Goal: Task Accomplishment & Management: Manage account settings

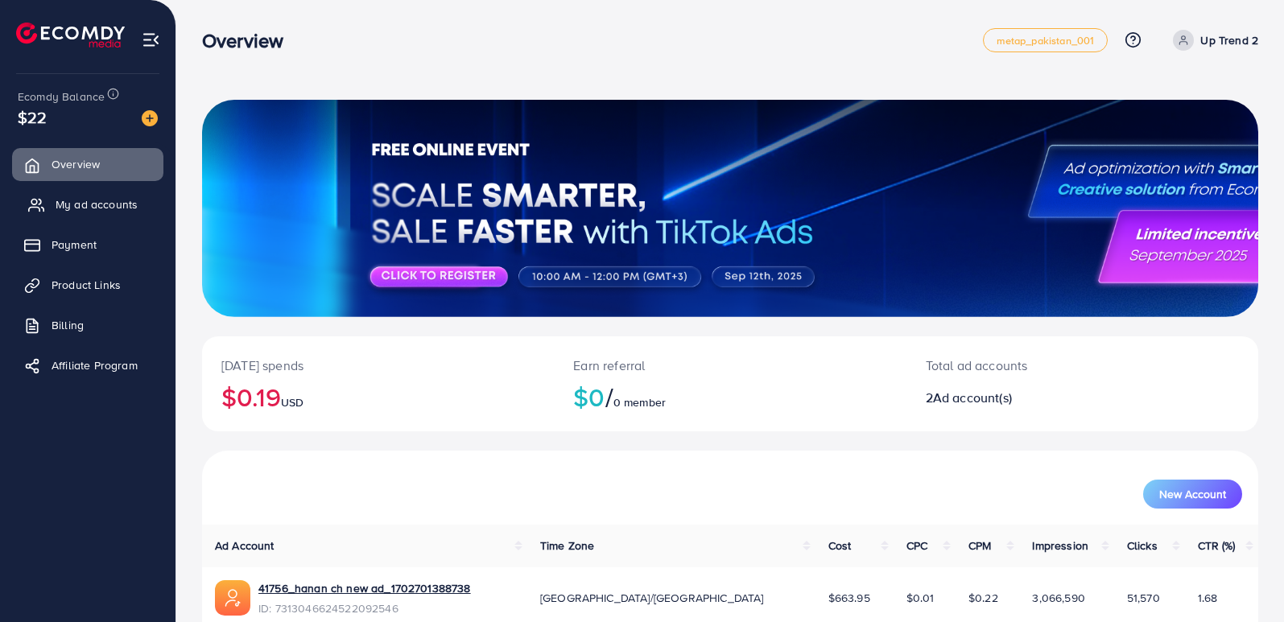
click at [102, 204] on span "My ad accounts" at bounding box center [97, 204] width 82 height 16
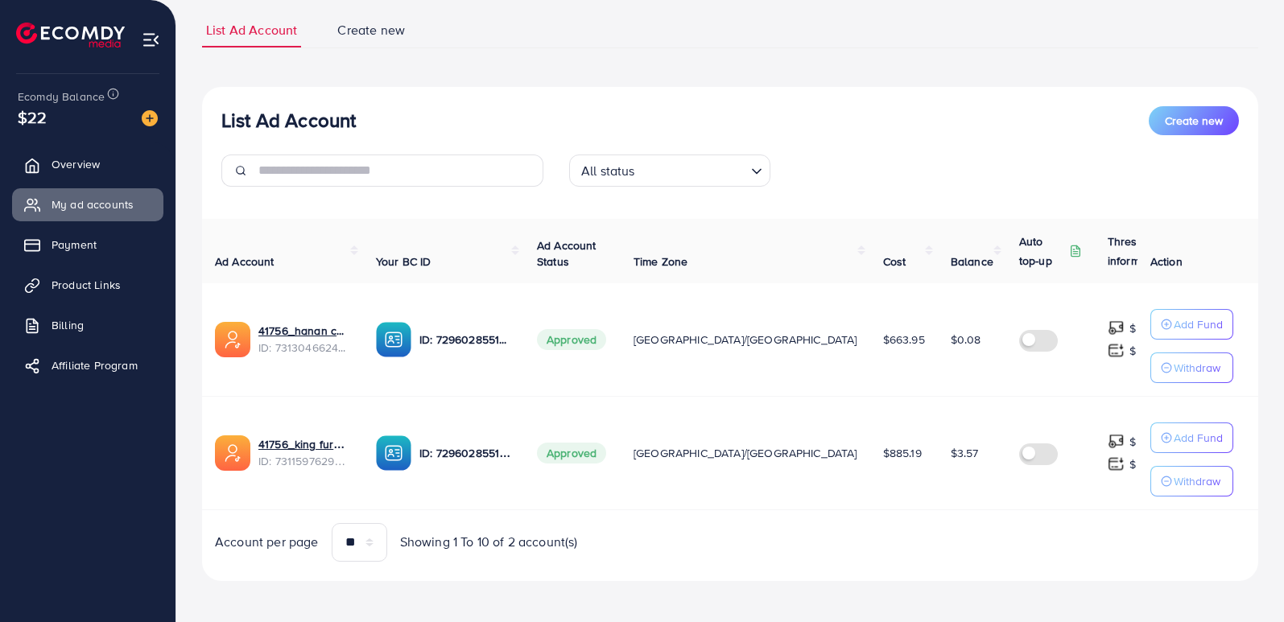
scroll to position [110, 0]
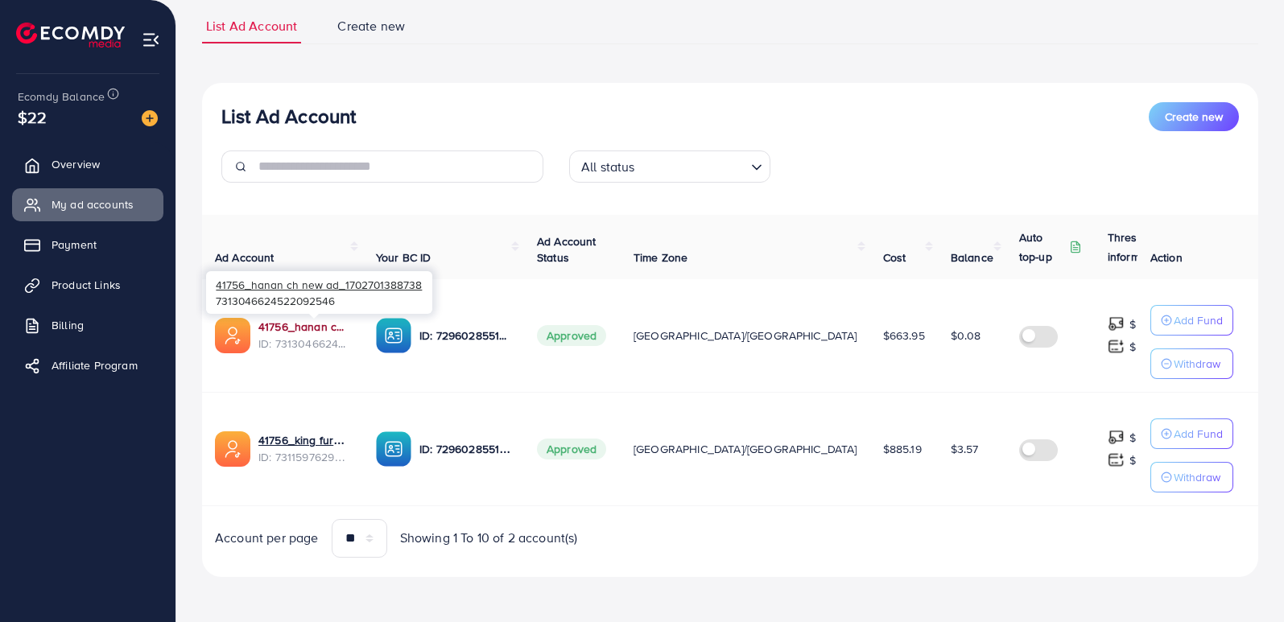
click at [315, 327] on link "41756_hanan ch new ad_1702701388738" at bounding box center [304, 327] width 92 height 16
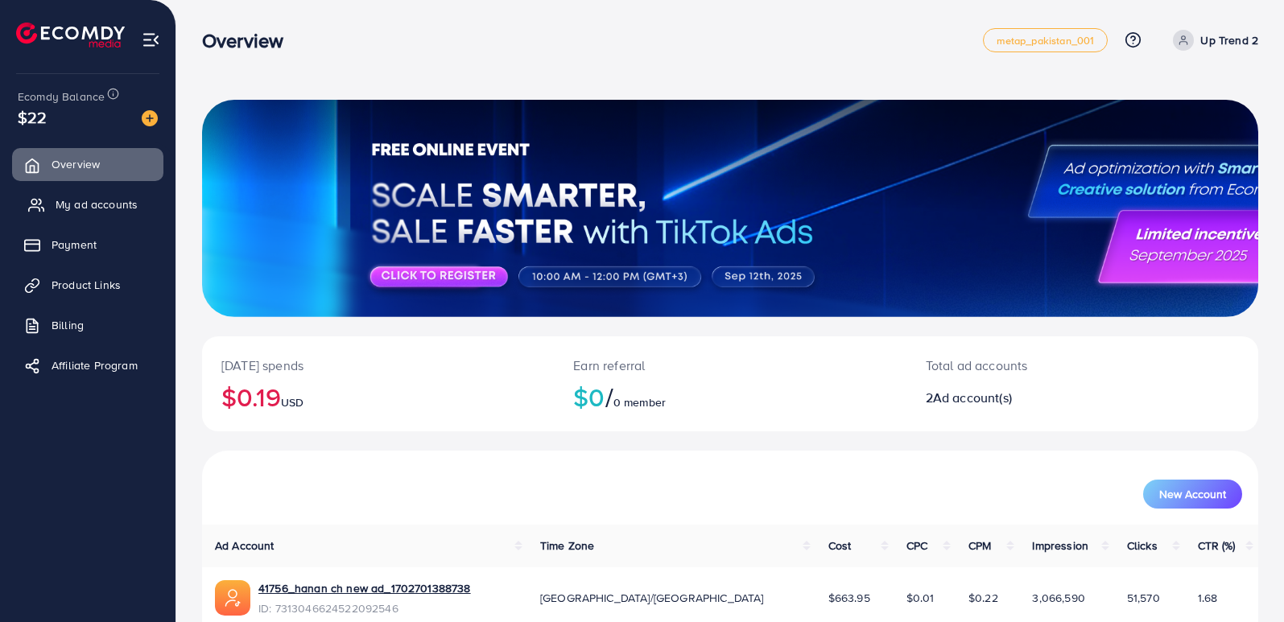
click at [122, 205] on span "My ad accounts" at bounding box center [97, 204] width 82 height 16
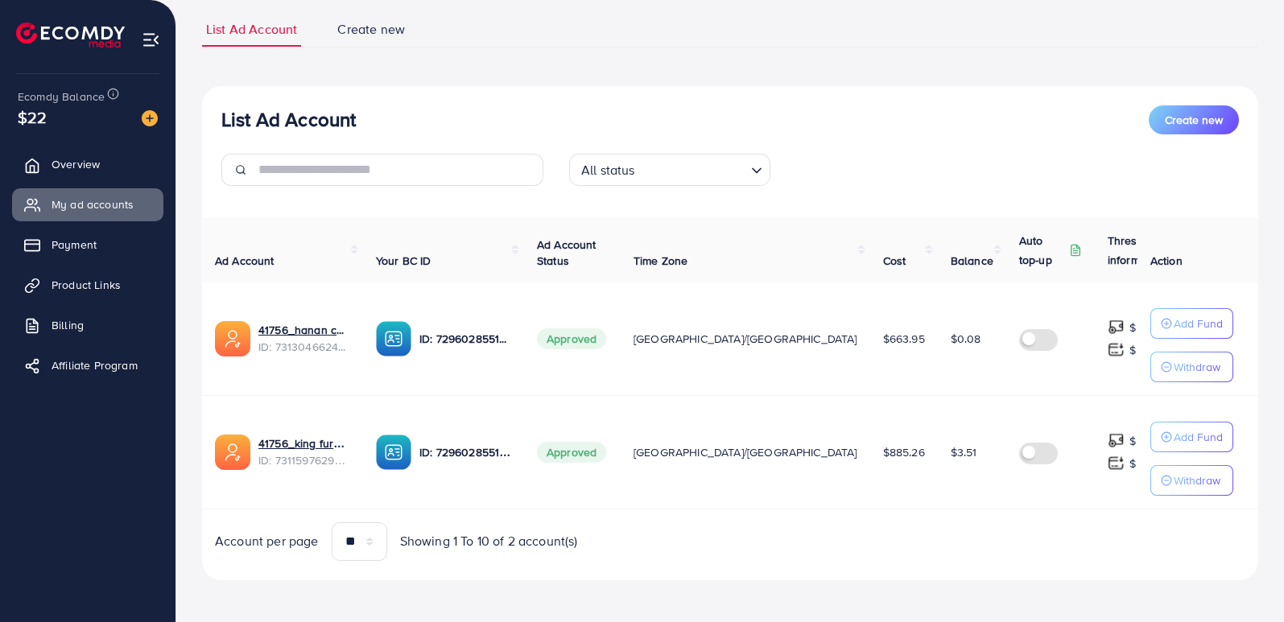
scroll to position [110, 0]
